Goal: Navigation & Orientation: Find specific page/section

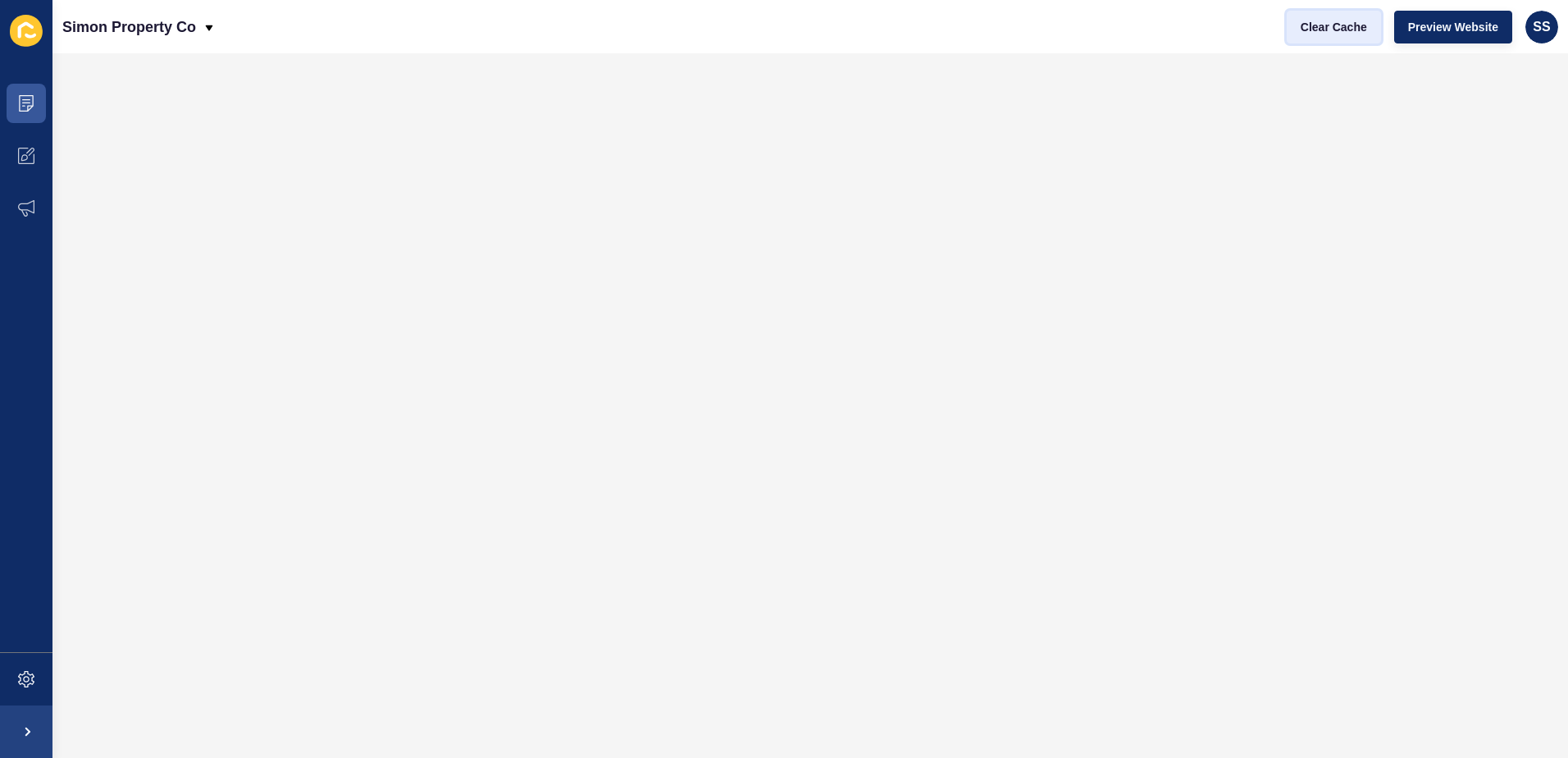
click at [1351, 23] on span "Clear Cache" at bounding box center [1334, 27] width 67 height 17
click at [1355, 24] on span "Clear Cache" at bounding box center [1334, 27] width 67 height 17
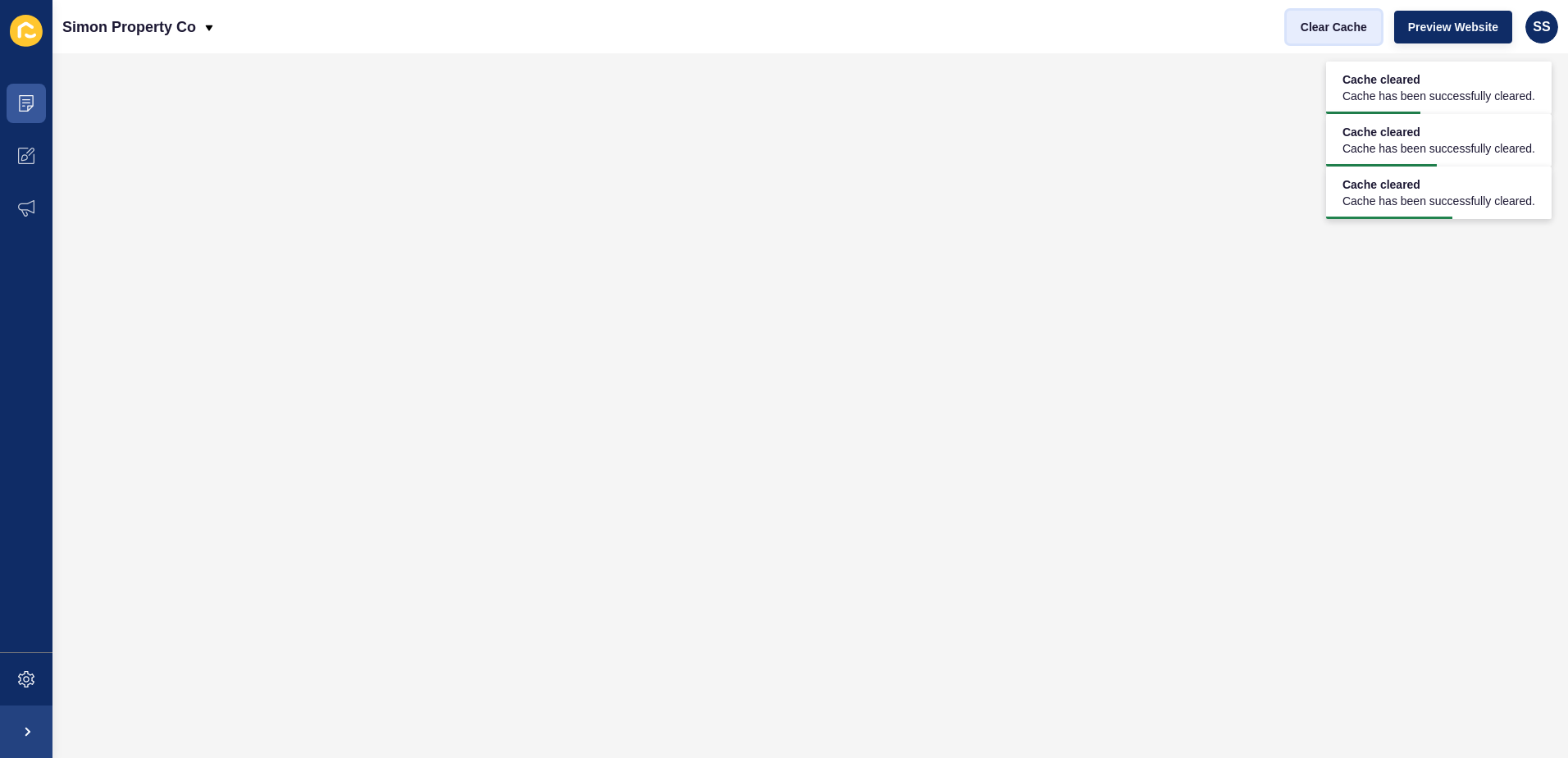
click at [1340, 19] on span "Clear Cache" at bounding box center [1334, 27] width 67 height 17
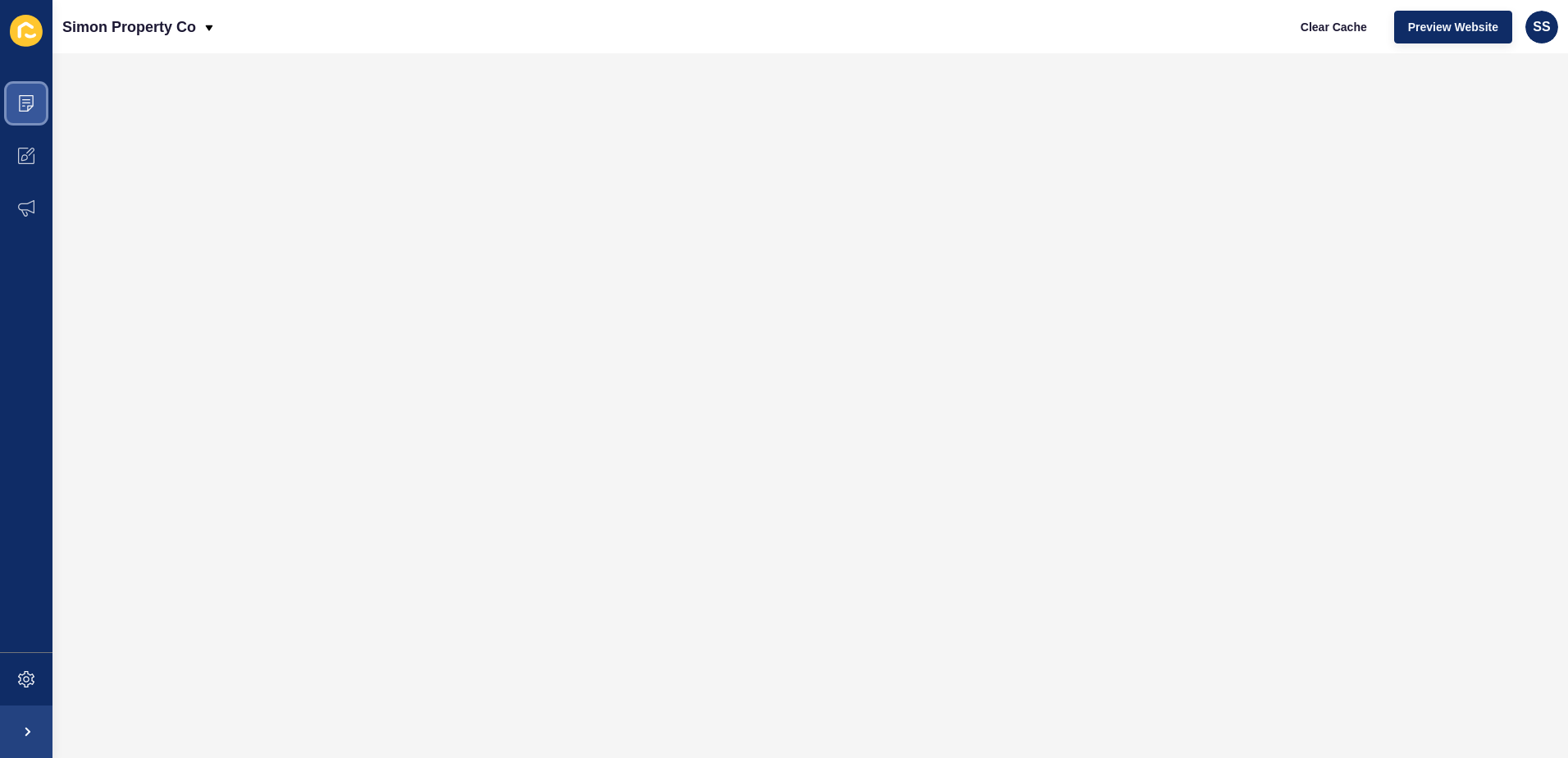
click at [30, 96] on icon at bounding box center [26, 104] width 15 height 17
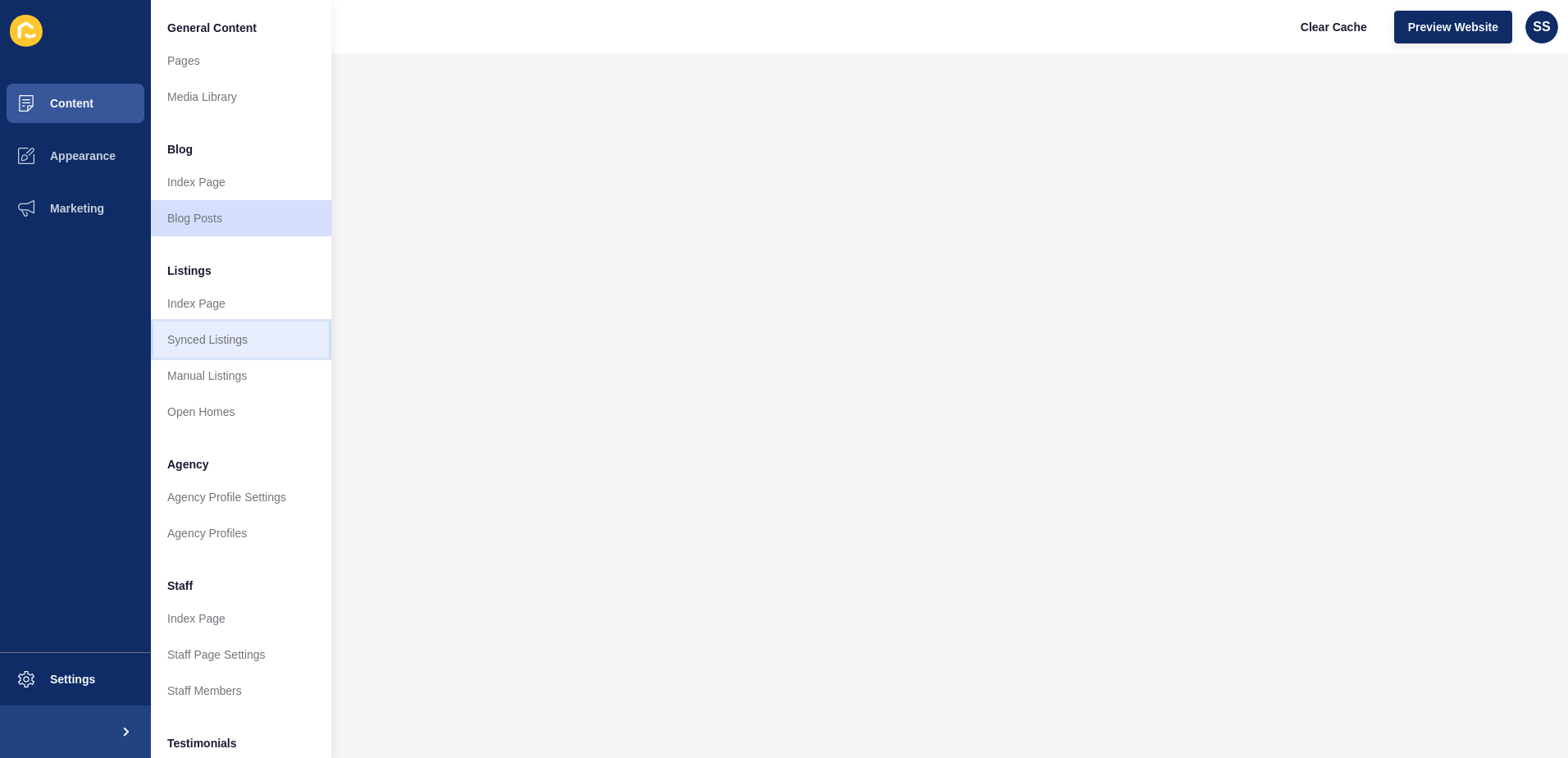
click at [256, 344] on link "Synced Listings" at bounding box center [241, 340] width 180 height 36
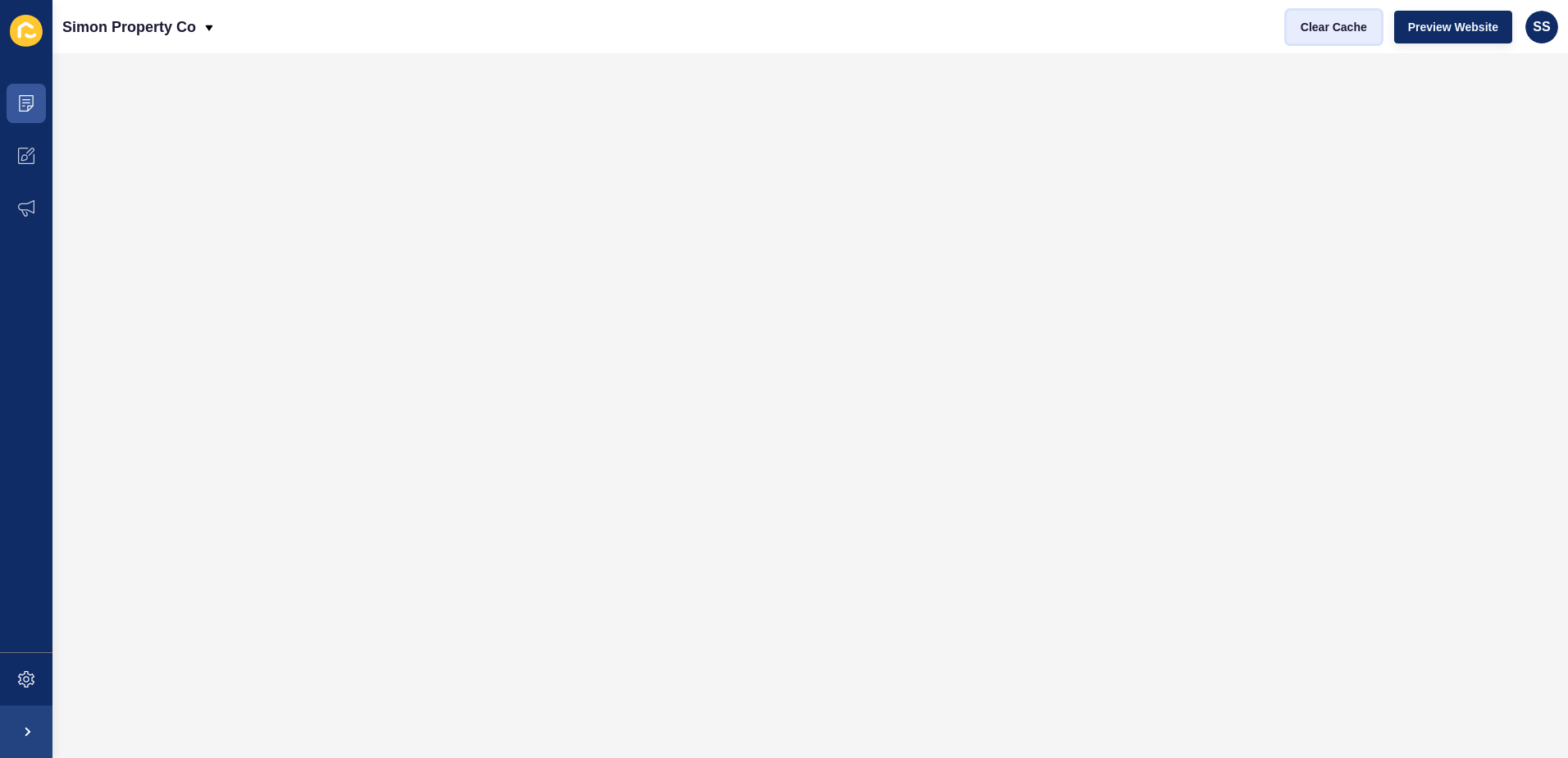
click at [1344, 17] on button "Clear Cache" at bounding box center [1334, 26] width 95 height 32
click at [1343, 31] on span "Clear Cache" at bounding box center [1334, 27] width 67 height 17
click at [1546, 40] on div "SS" at bounding box center [1541, 26] width 32 height 32
click at [1333, 33] on span "Clear Cache" at bounding box center [1334, 27] width 67 height 17
click at [1306, 30] on span "Clear Cache" at bounding box center [1334, 27] width 67 height 17
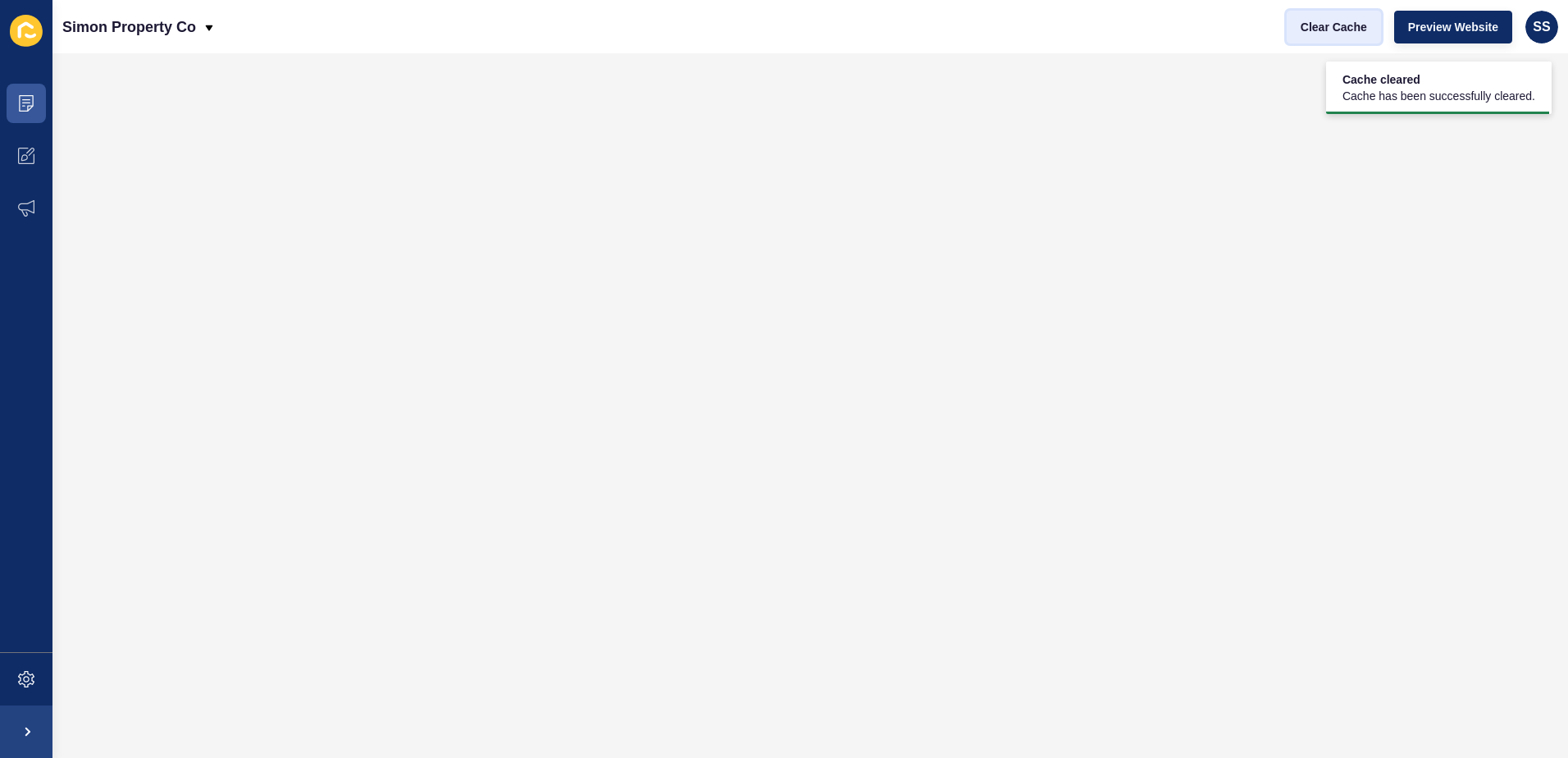
click at [1306, 30] on span "Clear Cache" at bounding box center [1334, 27] width 67 height 17
click at [1352, 35] on button "Clear Cache" at bounding box center [1334, 26] width 95 height 32
click at [1360, 35] on button "Clear Cache" at bounding box center [1334, 26] width 95 height 32
